Goal: Task Accomplishment & Management: Manage account settings

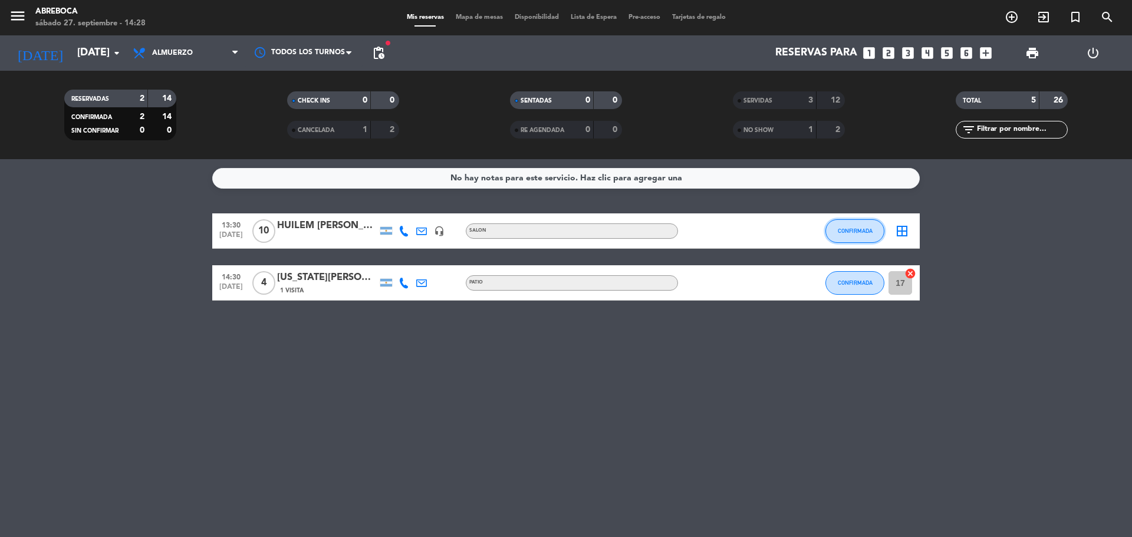
click at [859, 221] on button "CONFIRMADA" at bounding box center [855, 231] width 59 height 24
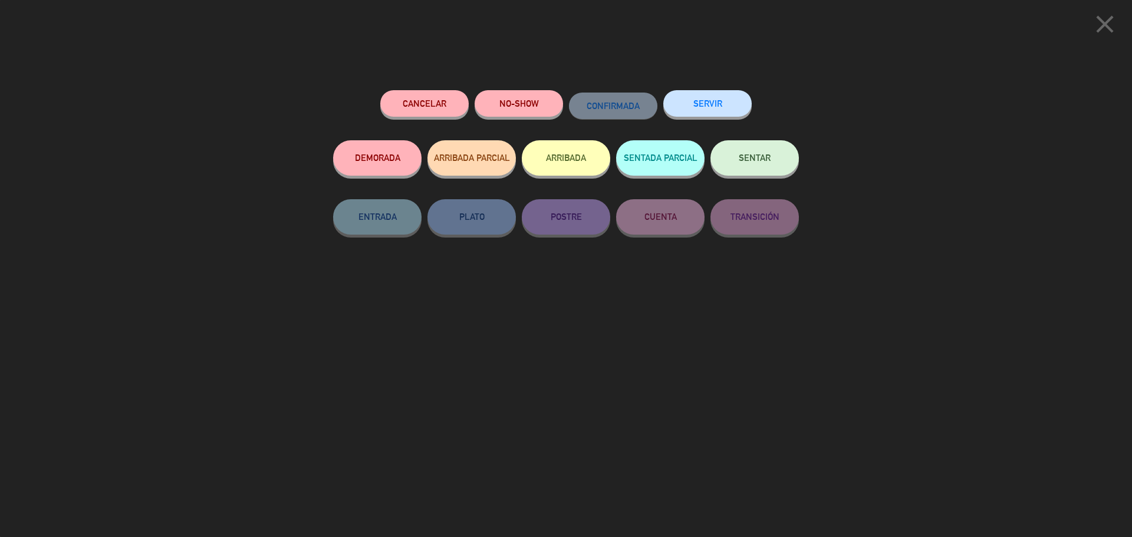
click at [679, 103] on button "SERVIR" at bounding box center [708, 103] width 88 height 27
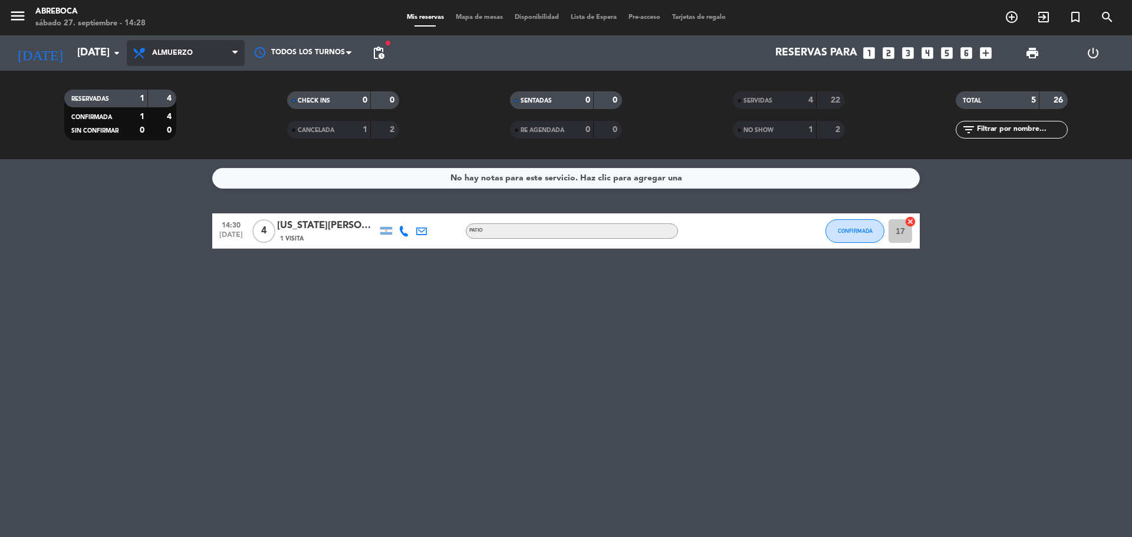
click at [173, 52] on span "Almuerzo" at bounding box center [172, 53] width 41 height 8
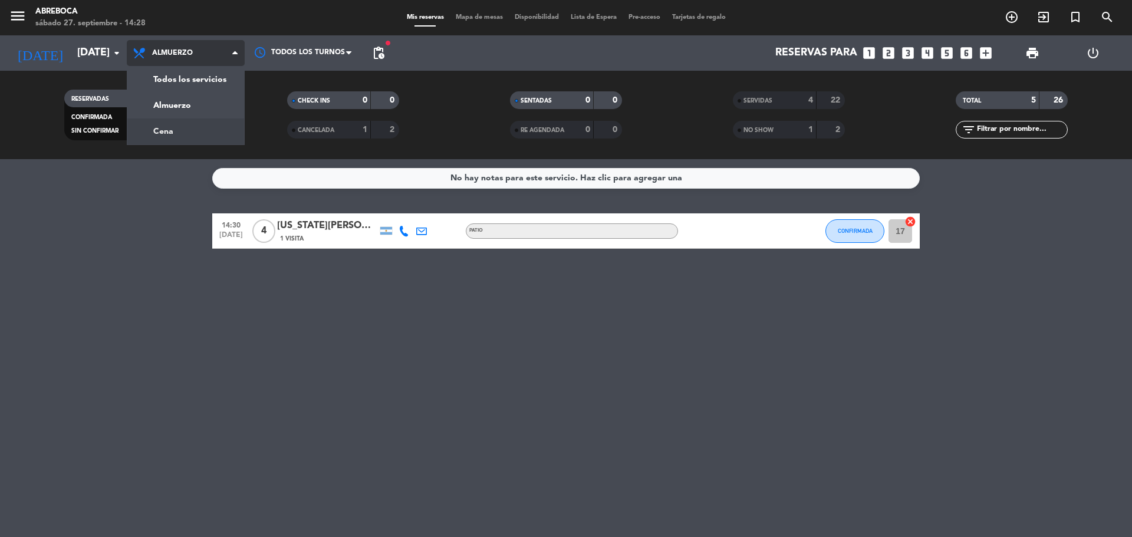
click at [176, 134] on div "menu ABREBOCA [DATE] 27. septiembre - 14:28 Mis reservas Mapa de mesas Disponib…" at bounding box center [566, 79] width 1132 height 159
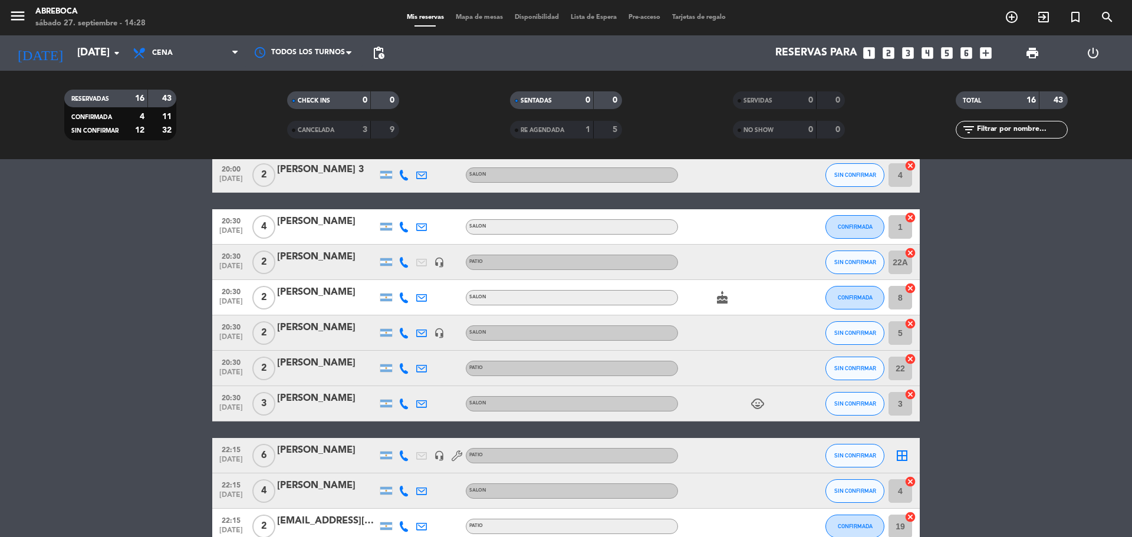
scroll to position [93, 0]
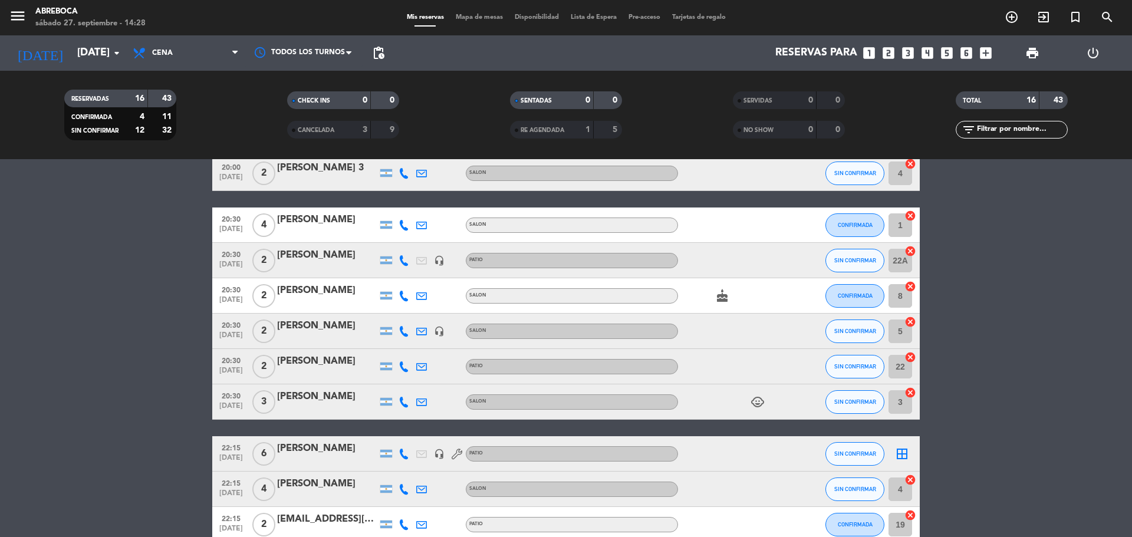
click at [329, 323] on div "[PERSON_NAME]" at bounding box center [327, 326] width 100 height 15
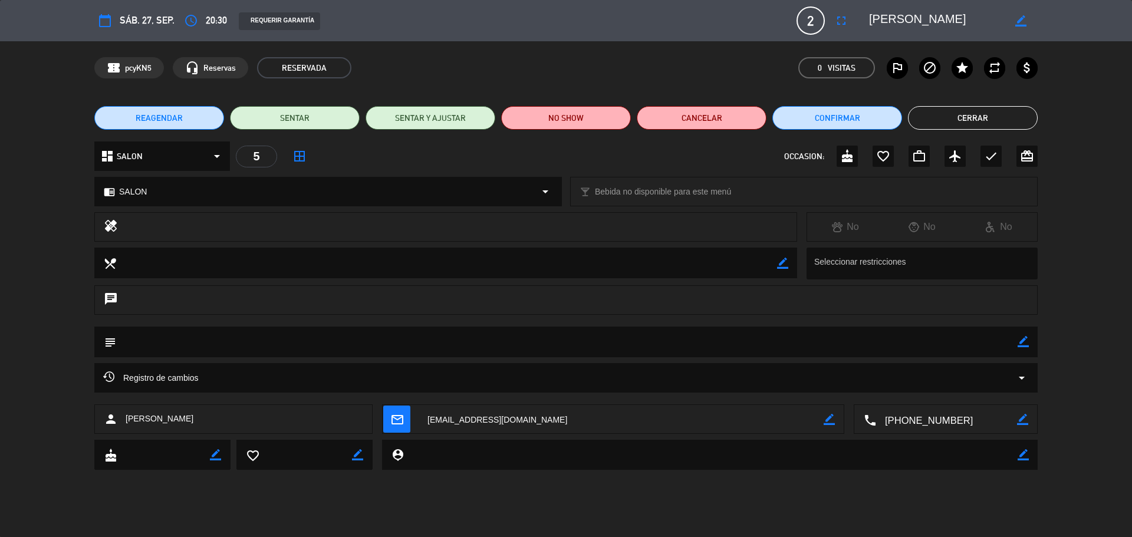
click at [524, 58] on div "confirmation_number pcyKN5 headset_mic Reservas RESERVADA 0 Visitas outlined_fl…" at bounding box center [566, 67] width 944 height 21
click at [836, 21] on icon "fullscreen" at bounding box center [842, 21] width 14 height 14
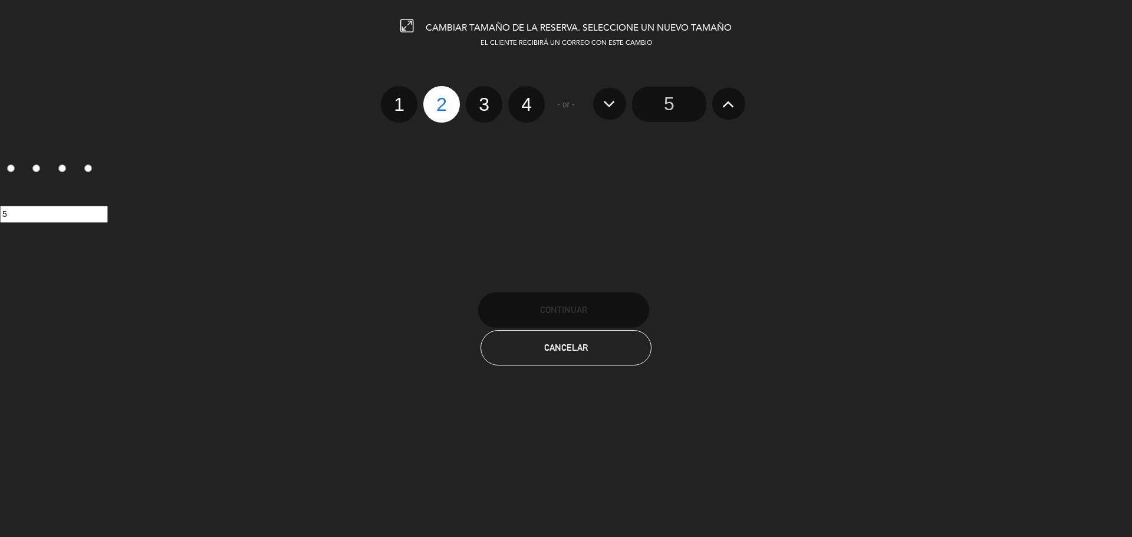
click at [520, 109] on label "4" at bounding box center [526, 104] width 37 height 37
click at [521, 98] on input "4" at bounding box center [525, 94] width 8 height 8
radio input "true"
radio input "false"
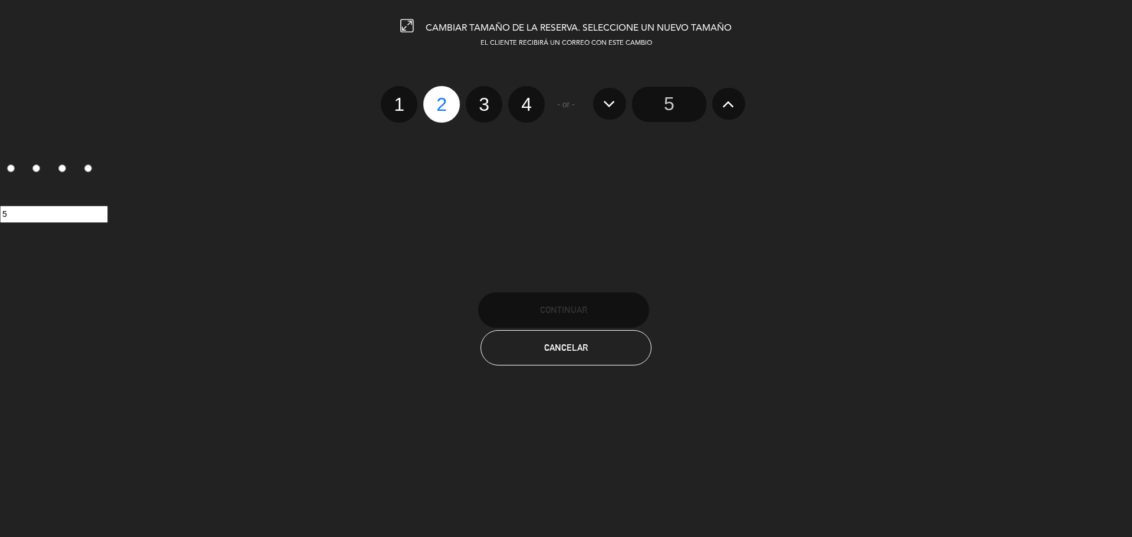
radio input "false"
radio input "true"
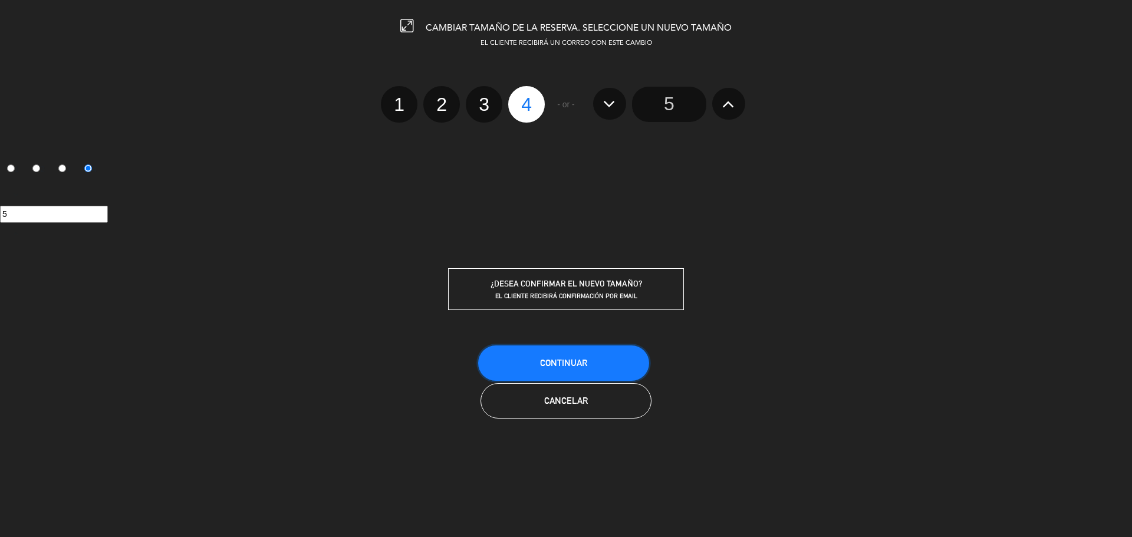
click at [562, 359] on span "Continuar" at bounding box center [563, 363] width 47 height 10
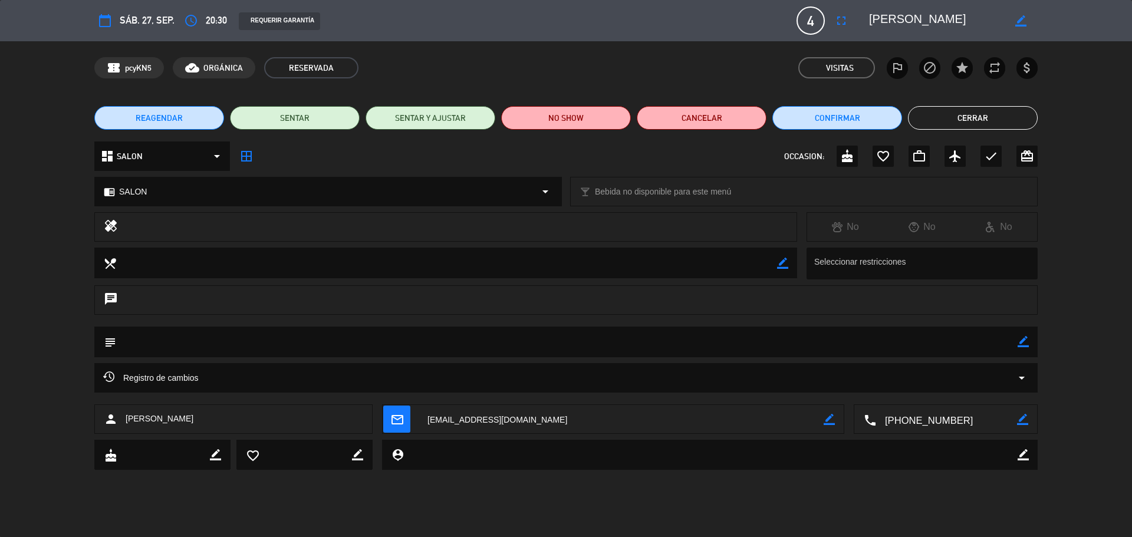
click at [975, 117] on button "Cerrar" at bounding box center [973, 118] width 130 height 24
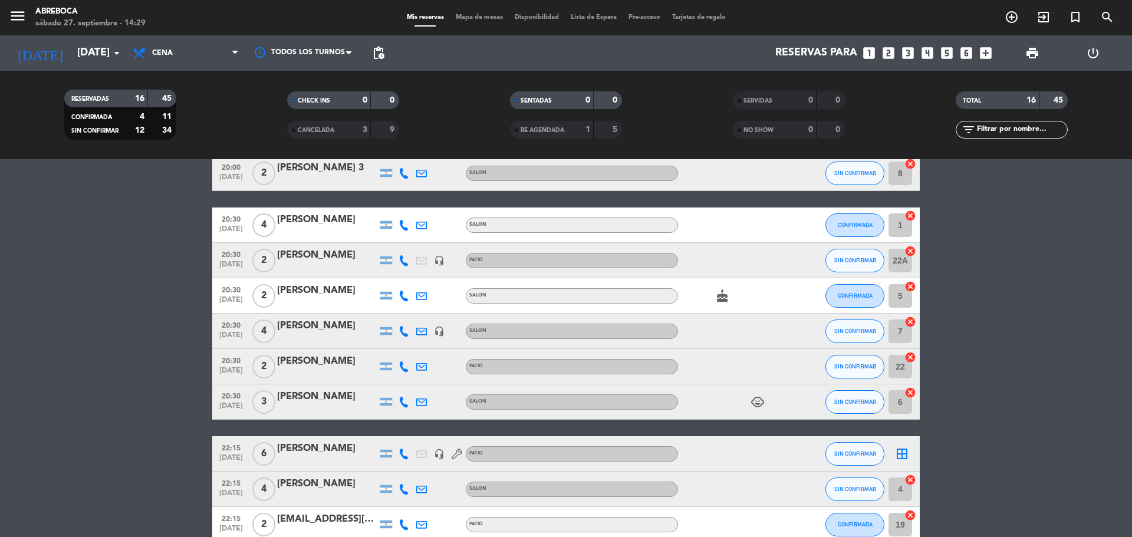
click at [159, 331] on bookings-row "20:00 [DATE] 3 [PERSON_NAME] SALON cake CONFIRMADA 2 cancel 20:00 [DATE] 2 [PER…" at bounding box center [566, 419] width 1132 height 599
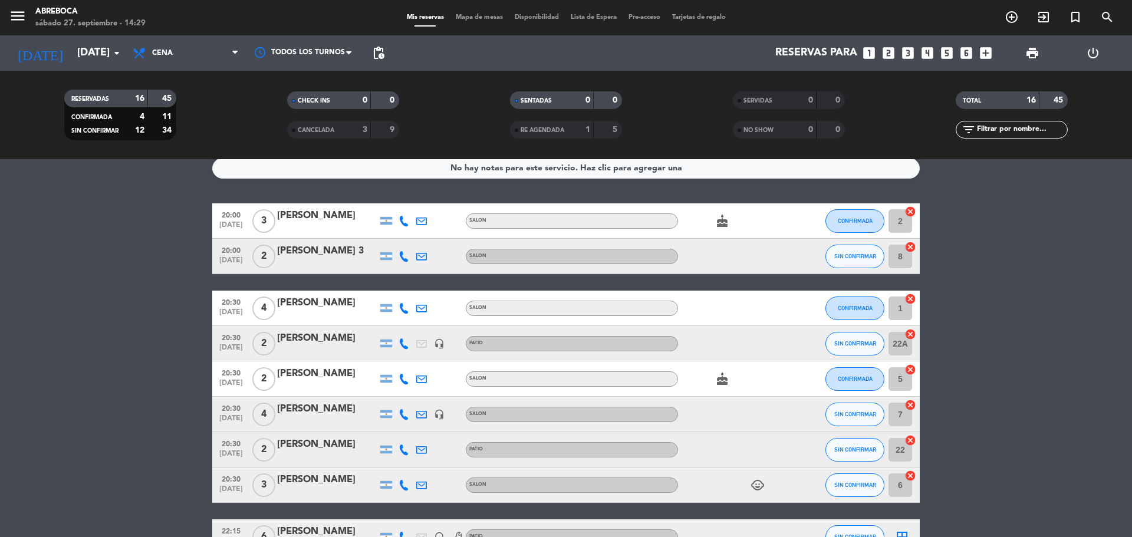
scroll to position [0, 0]
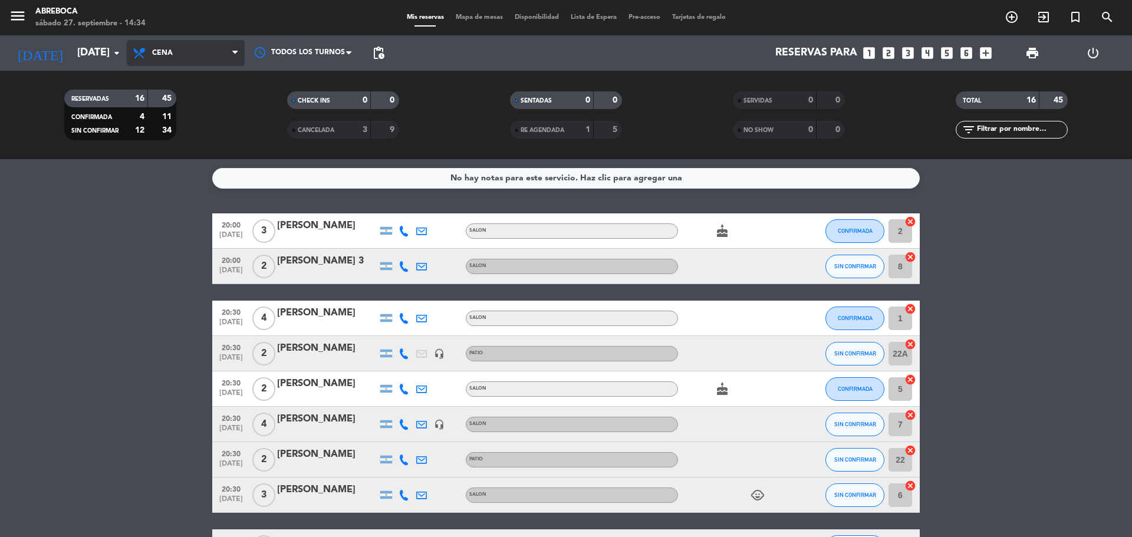
click at [145, 58] on icon at bounding box center [140, 53] width 17 height 14
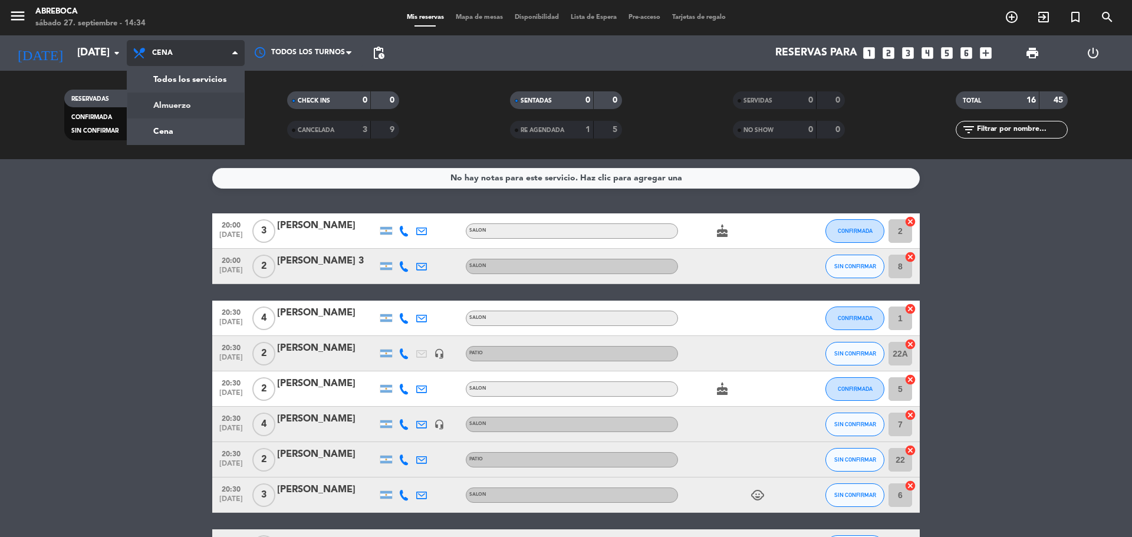
click at [156, 98] on div "menu ABREBOCA [DATE] 27. septiembre - 14:34 Mis reservas Mapa de mesas Disponib…" at bounding box center [566, 79] width 1132 height 159
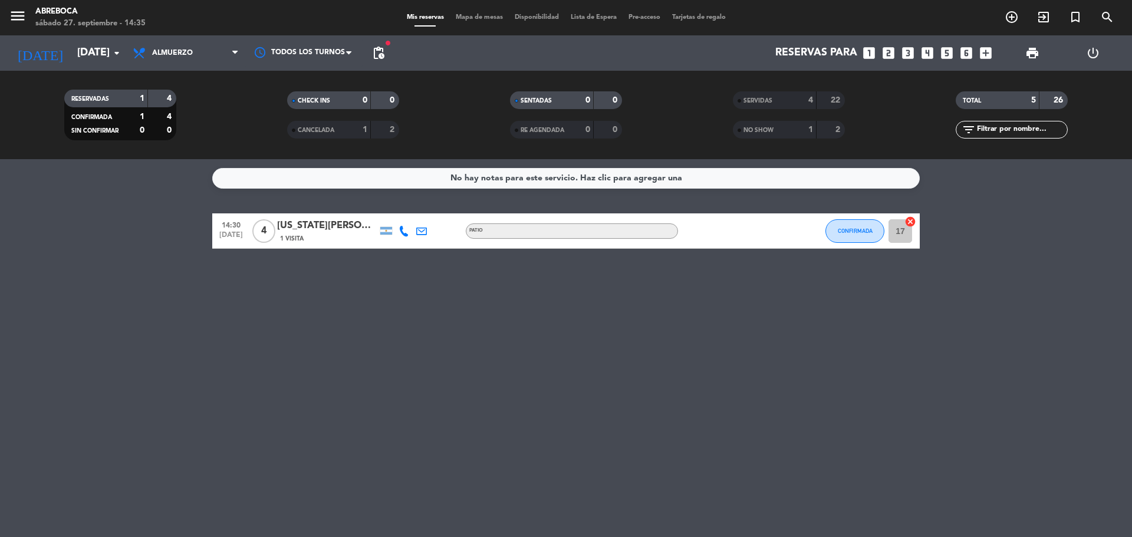
click at [664, 376] on div "No hay notas para este servicio. Haz clic para agregar una 14:30 [DATE] 4 [US_S…" at bounding box center [566, 348] width 1132 height 378
